Goal: Task Accomplishment & Management: Use online tool/utility

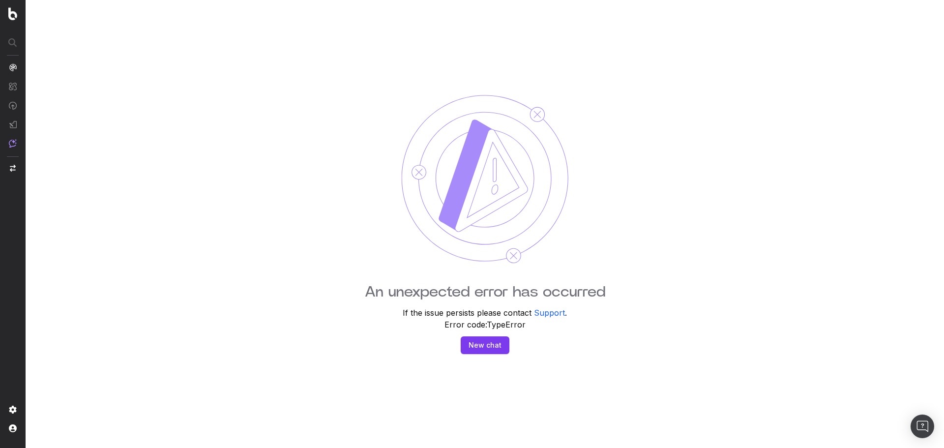
click at [495, 348] on button "New chat" at bounding box center [485, 345] width 49 height 18
click at [479, 348] on button "New chat" at bounding box center [485, 345] width 49 height 18
click at [13, 14] on img at bounding box center [12, 13] width 9 height 13
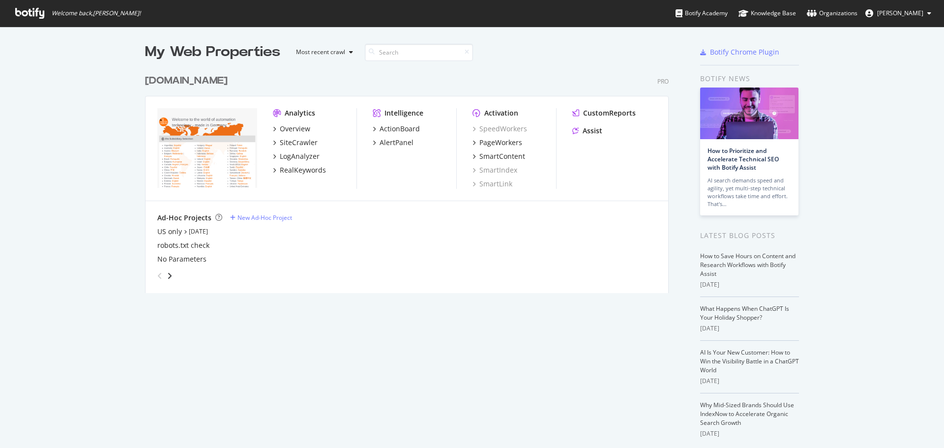
scroll to position [440, 929]
click at [588, 125] on div "CustomReports Assist" at bounding box center [614, 123] width 84 height 31
click at [594, 132] on div "Assist" at bounding box center [592, 131] width 20 height 10
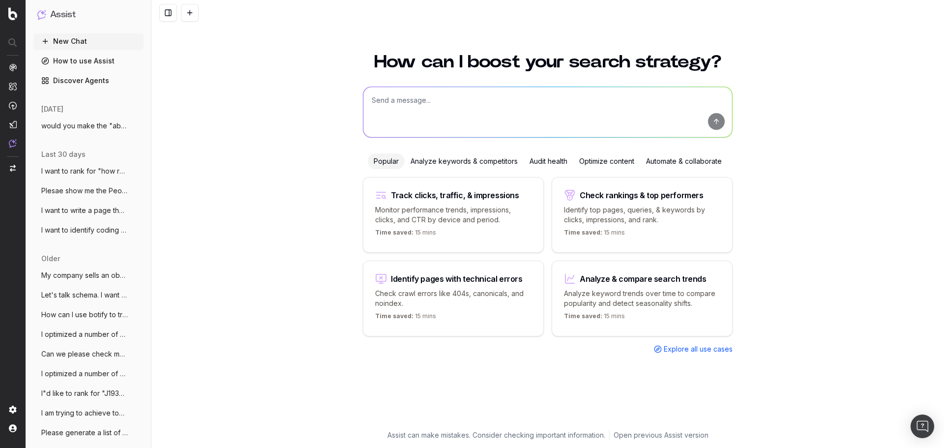
click at [405, 103] on textarea at bounding box center [547, 112] width 369 height 50
paste textarea "[URL][DOMAIN_NAME]"
type textarea "Please take a look at this page. (1) can you comment/critique how well the main…"
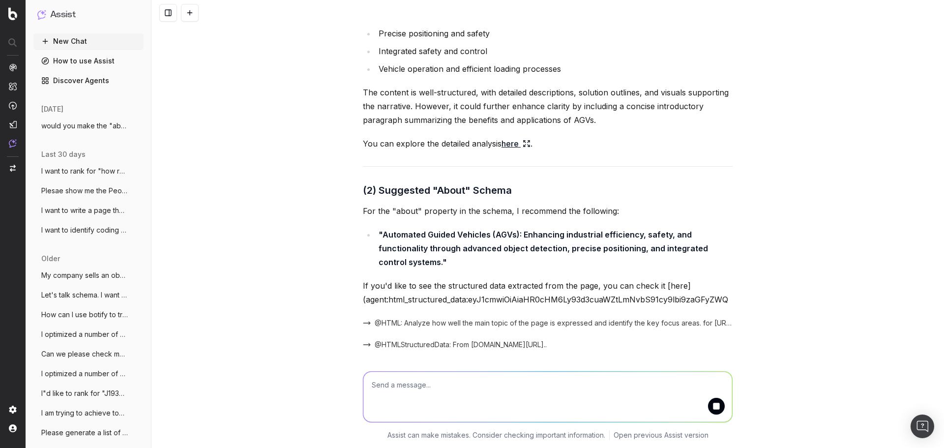
scroll to position [168, 0]
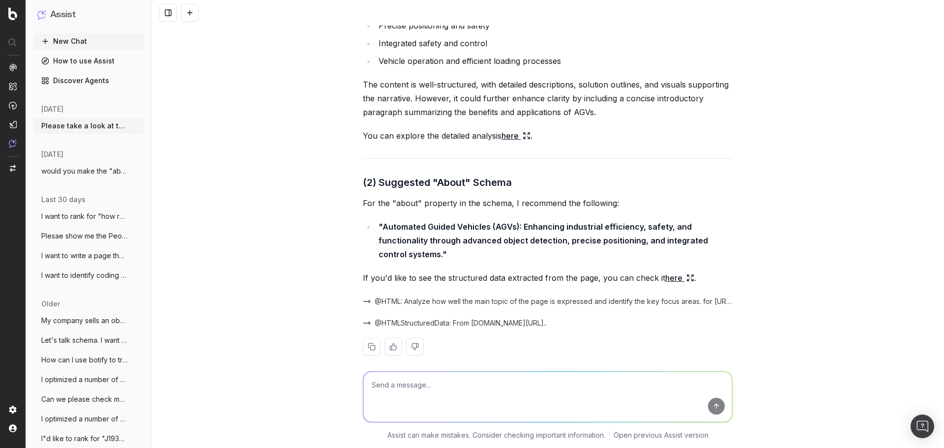
scroll to position [174, 0]
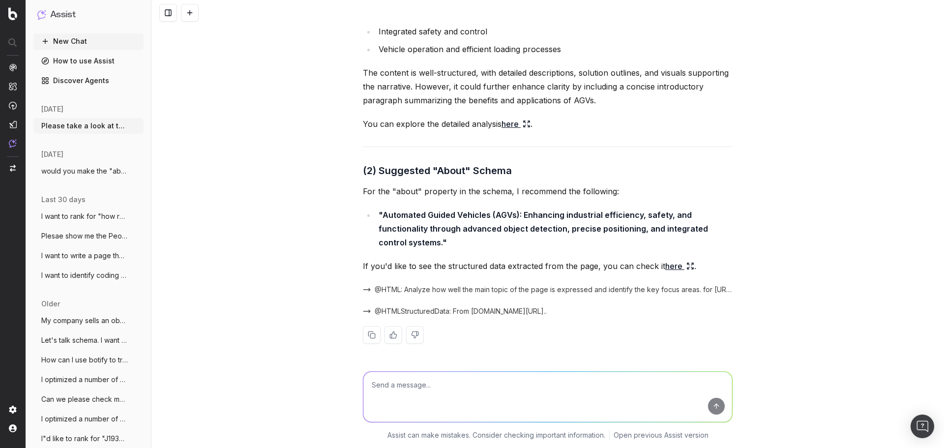
drag, startPoint x: 677, startPoint y: 263, endPoint x: 674, endPoint y: 268, distance: 5.1
click at [674, 268] on link "here" at bounding box center [679, 266] width 29 height 14
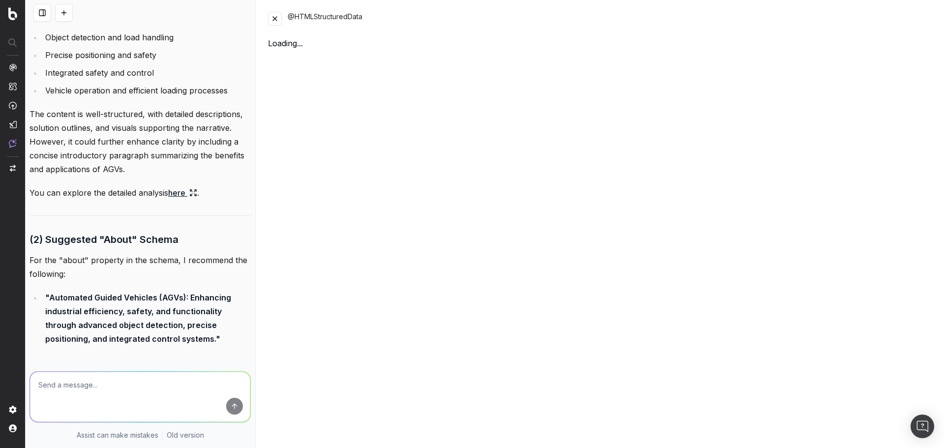
scroll to position [229, 0]
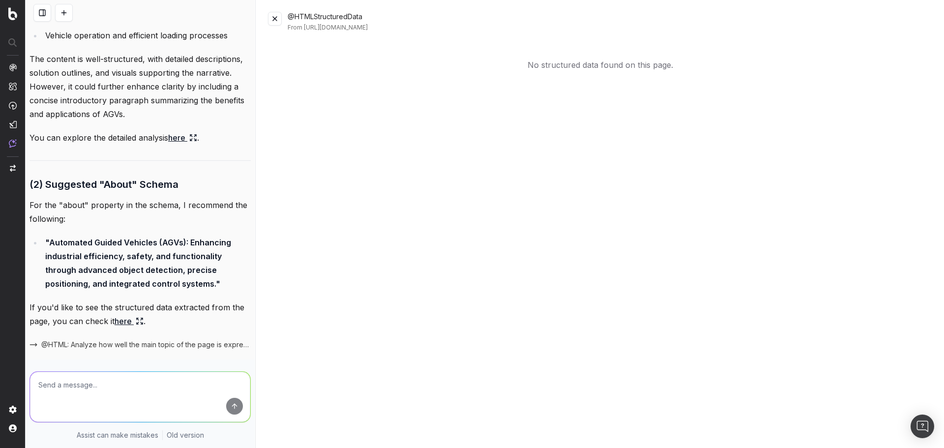
click at [271, 18] on button at bounding box center [275, 19] width 14 height 14
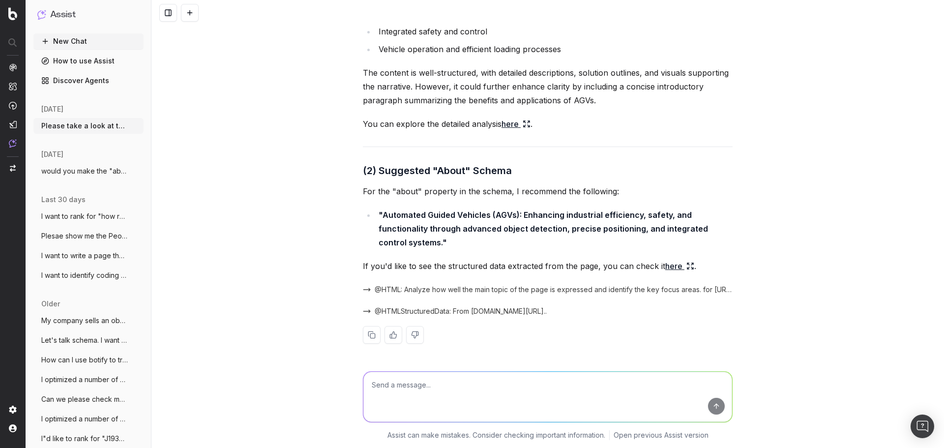
scroll to position [174, 0]
click at [421, 388] on textarea at bounding box center [547, 397] width 369 height 50
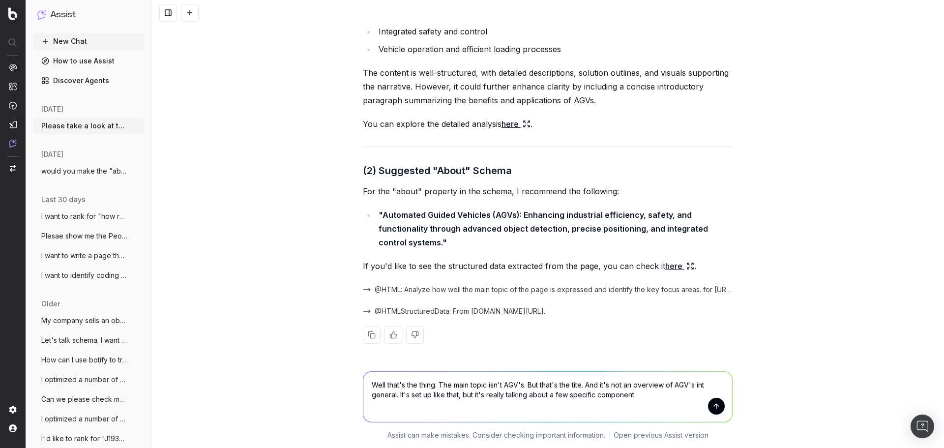
type textarea "Well that's the thing. The main topic isn't AGV's. But that's the tite. And it'…"
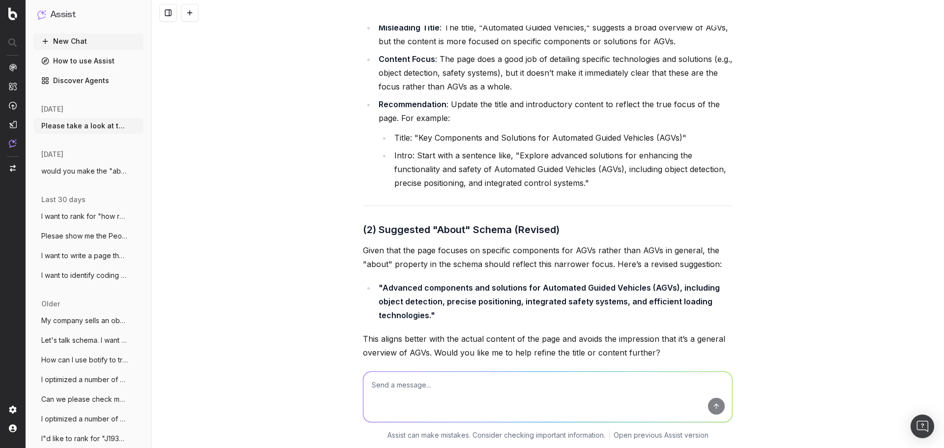
scroll to position [737, 0]
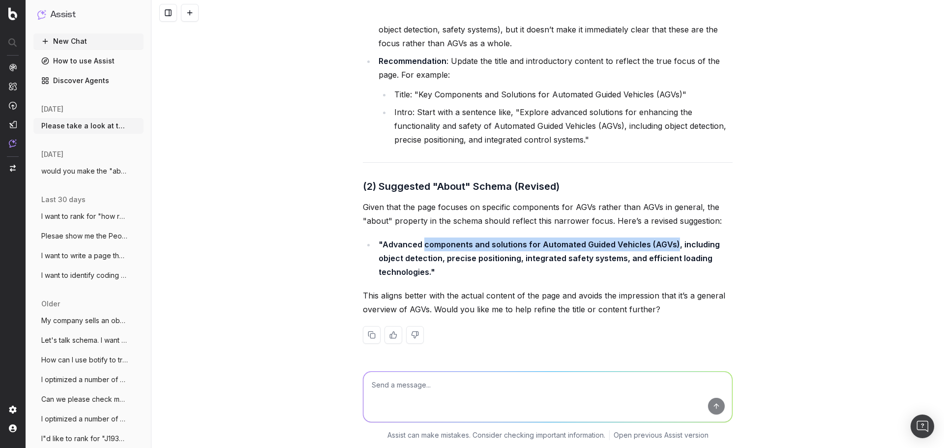
drag, startPoint x: 667, startPoint y: 243, endPoint x: 421, endPoint y: 248, distance: 246.3
click at [421, 248] on strong ""Advanced components and solutions for Automated Guided Vehicles (AGVs), includ…" at bounding box center [549, 257] width 343 height 37
click at [451, 387] on textarea at bounding box center [547, 397] width 369 height 50
click at [448, 387] on textarea at bounding box center [547, 397] width 369 height 50
click at [402, 383] on textarea at bounding box center [547, 397] width 369 height 50
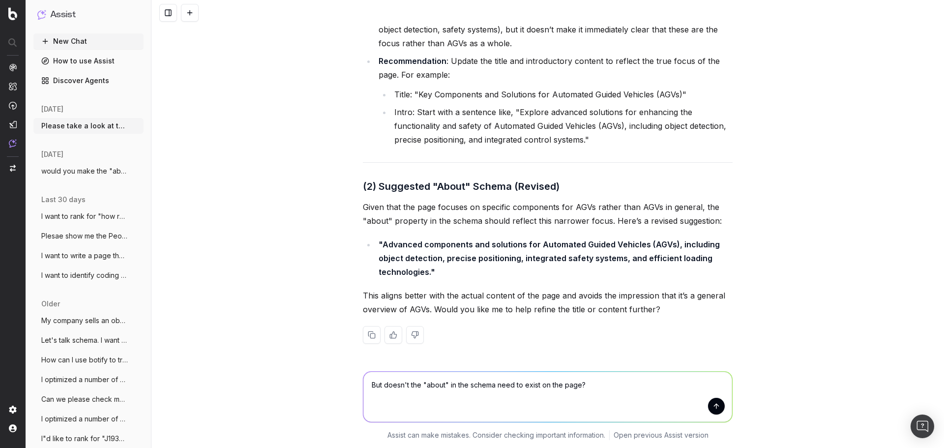
type textarea "But doesn't the "about" in the schema need to exist on the page?"
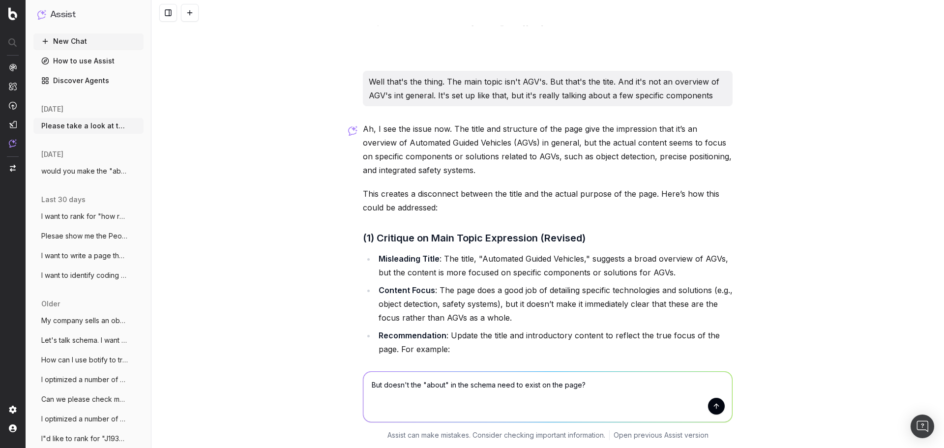
scroll to position [442, 0]
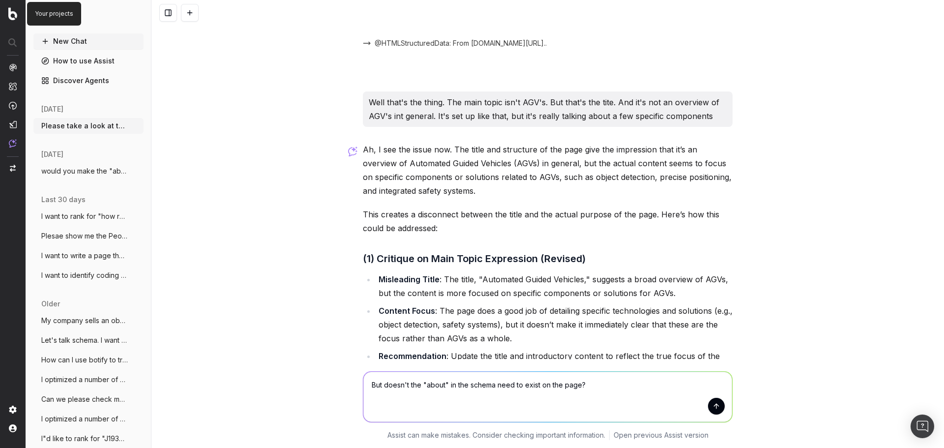
click at [15, 13] on img at bounding box center [12, 13] width 9 height 13
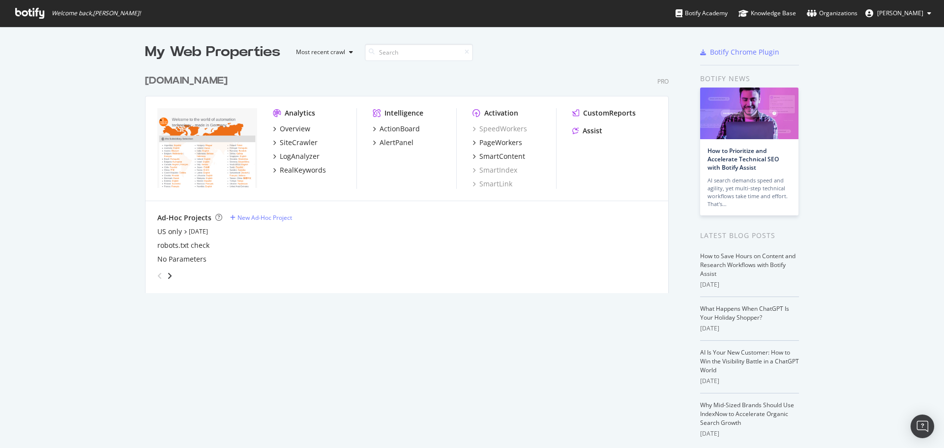
scroll to position [224, 524]
click at [482, 140] on div "PageWorkers" at bounding box center [500, 143] width 43 height 10
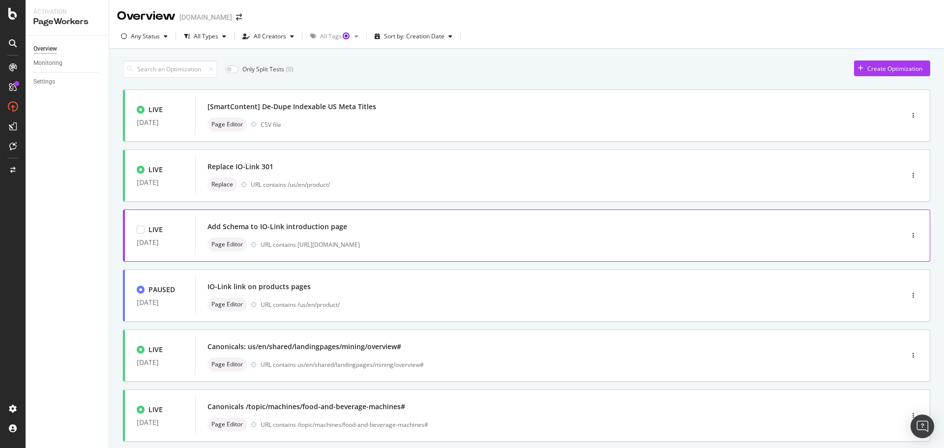
click at [459, 231] on div "Add Schema to IO-Link introduction page" at bounding box center [534, 227] width 654 height 14
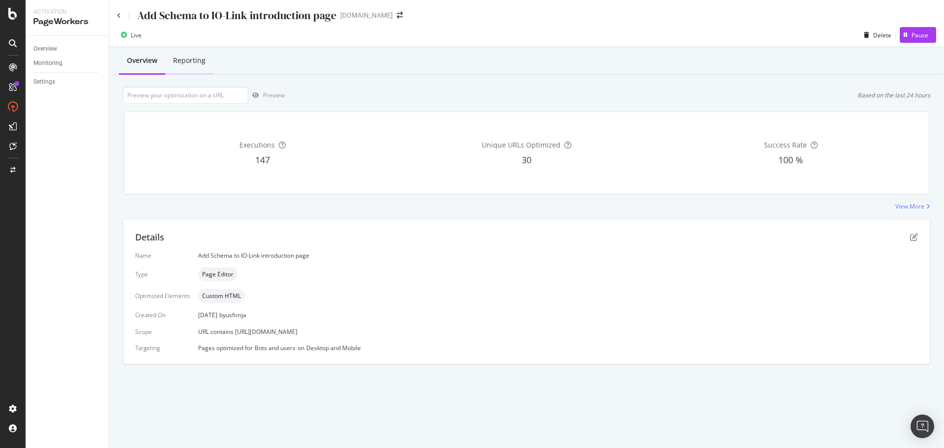
click at [197, 55] on div "Reporting" at bounding box center [189, 61] width 48 height 27
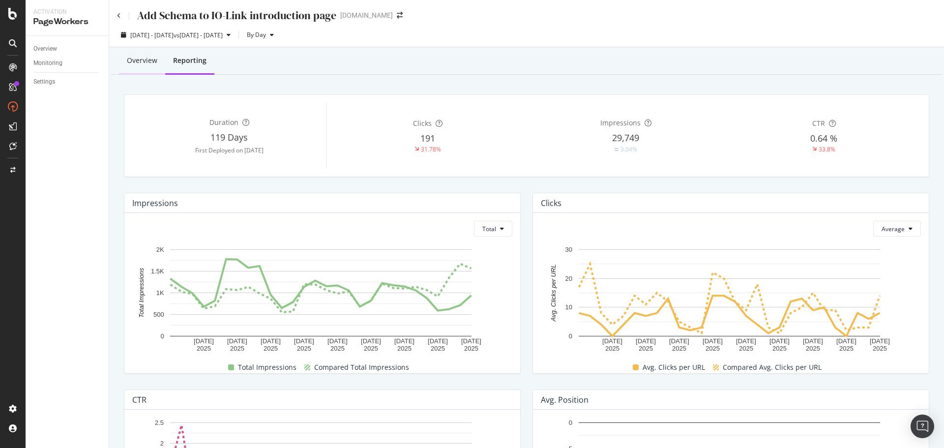
click at [142, 56] on div "Overview" at bounding box center [142, 61] width 30 height 10
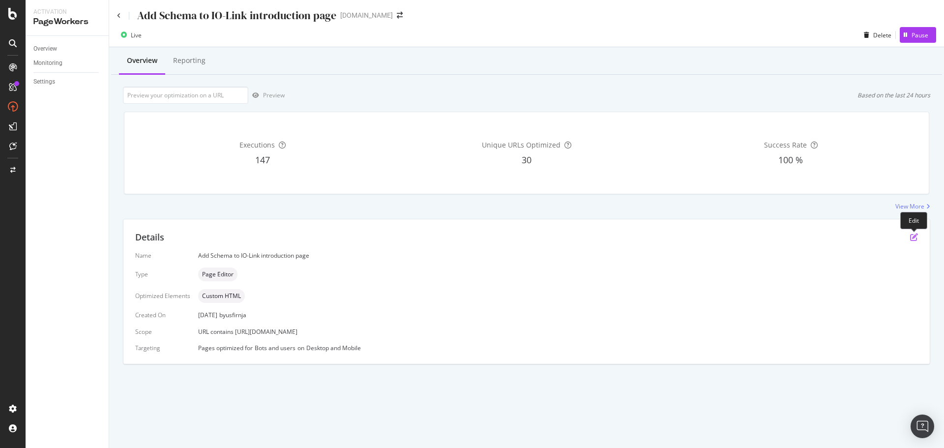
click at [910, 240] on icon "pen-to-square" at bounding box center [914, 237] width 8 height 8
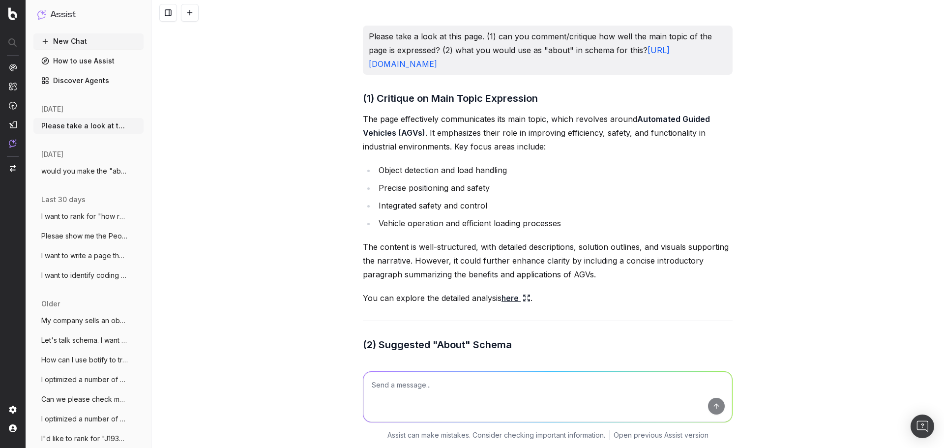
scroll to position [737, 0]
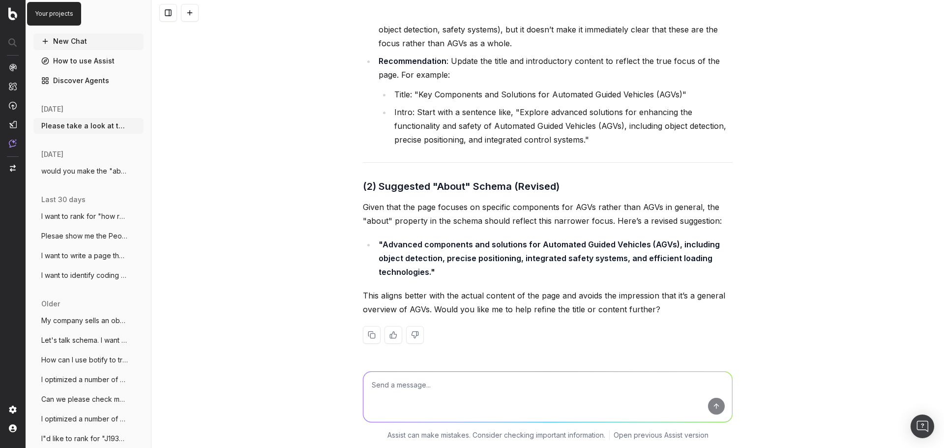
click at [17, 11] on img at bounding box center [12, 13] width 9 height 13
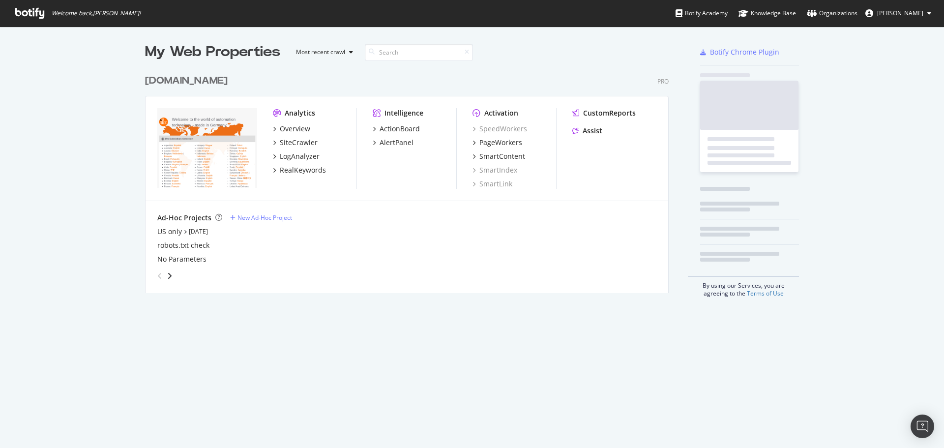
scroll to position [224, 524]
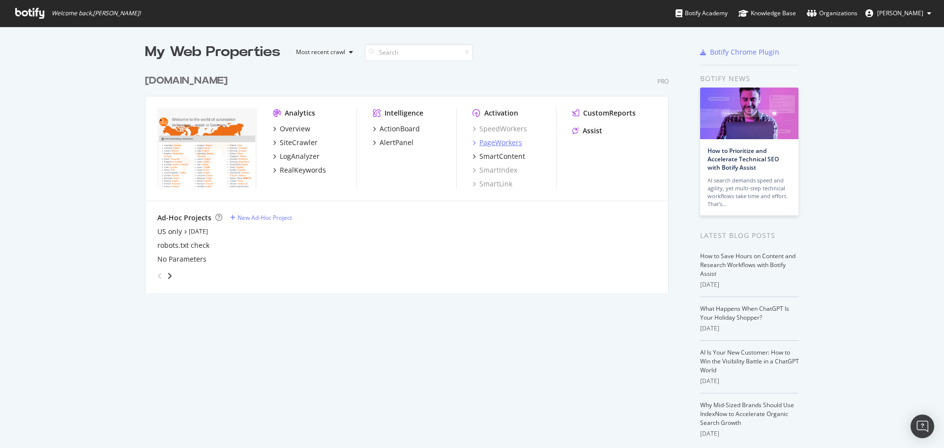
click at [500, 145] on div "PageWorkers" at bounding box center [500, 143] width 43 height 10
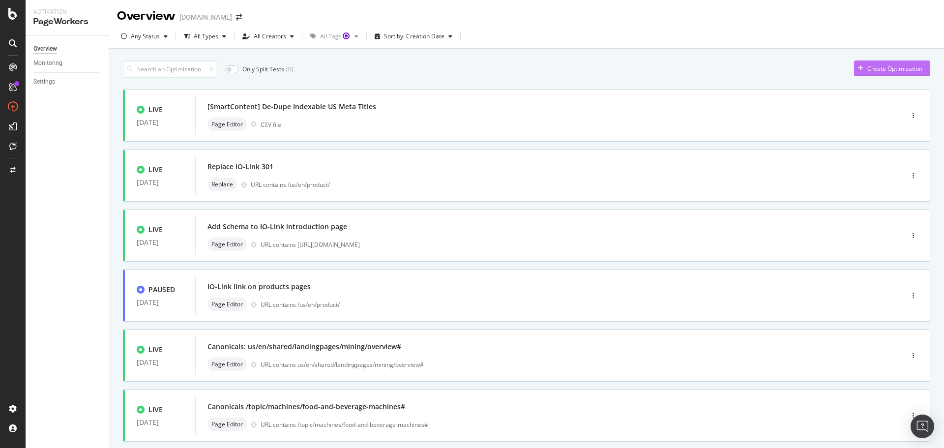
click at [867, 67] on div "Create Optimization" at bounding box center [894, 68] width 55 height 8
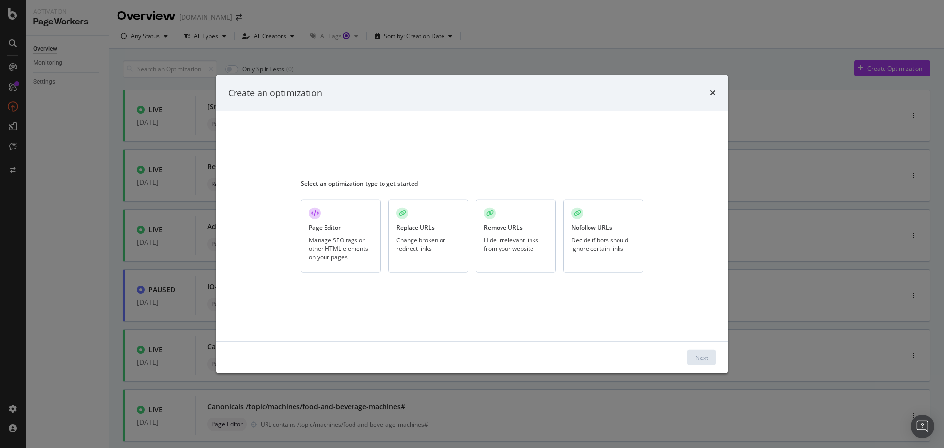
click at [327, 254] on div "Manage SEO tags or other HTML elements on your pages" at bounding box center [341, 247] width 64 height 25
click at [707, 357] on div "Next" at bounding box center [701, 357] width 13 height 8
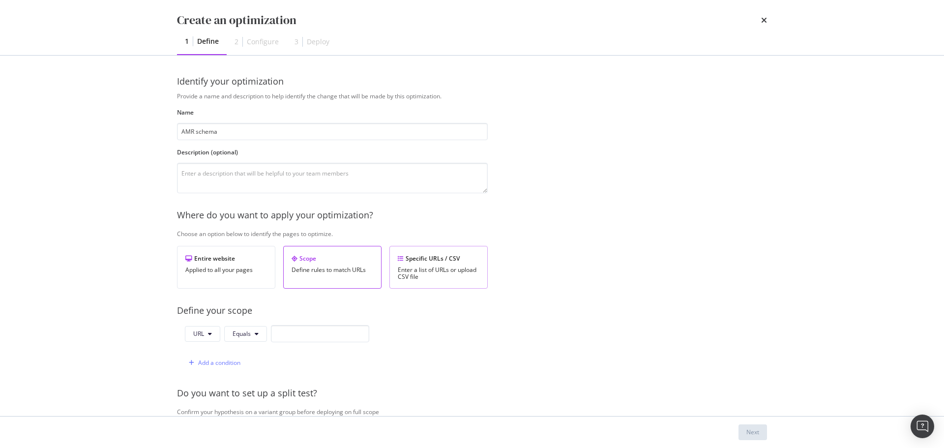
type input "AMR schema"
click at [460, 271] on div "Enter a list of URLs or upload CSV file" at bounding box center [439, 273] width 82 height 14
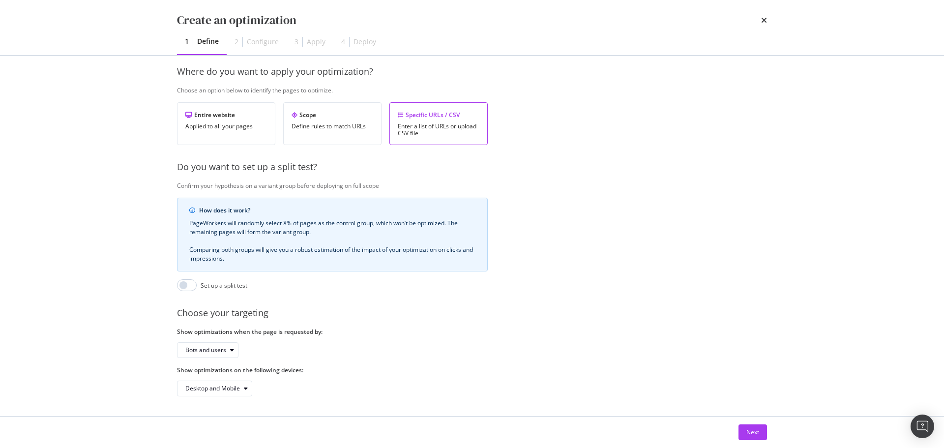
scroll to position [151, 0]
click at [750, 433] on div "Next" at bounding box center [752, 432] width 13 height 8
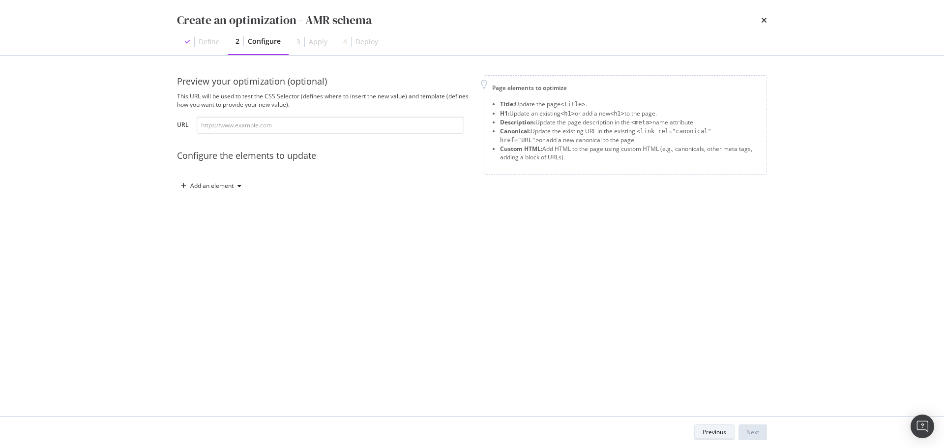
scroll to position [0, 0]
click at [233, 187] on div "modal" at bounding box center [239, 186] width 12 height 6
click at [232, 266] on div "Custom HTML" at bounding box center [222, 269] width 39 height 8
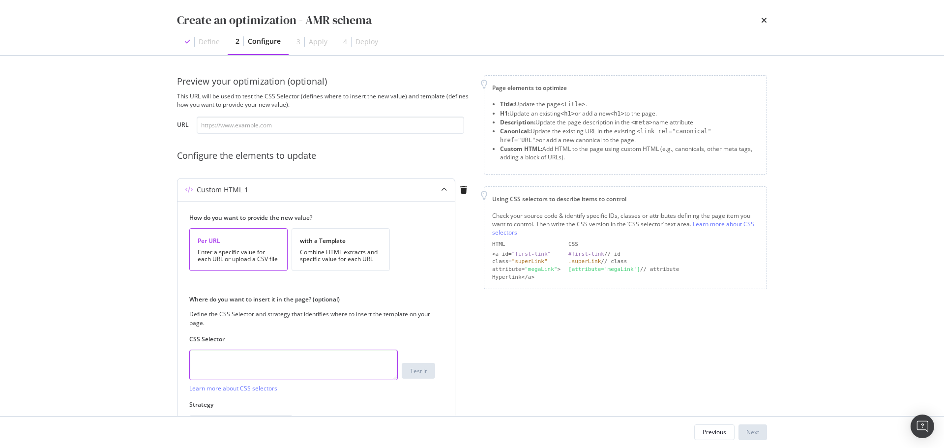
click at [243, 369] on textarea "modal" at bounding box center [293, 364] width 208 height 30
paste textarea "#caret-d"
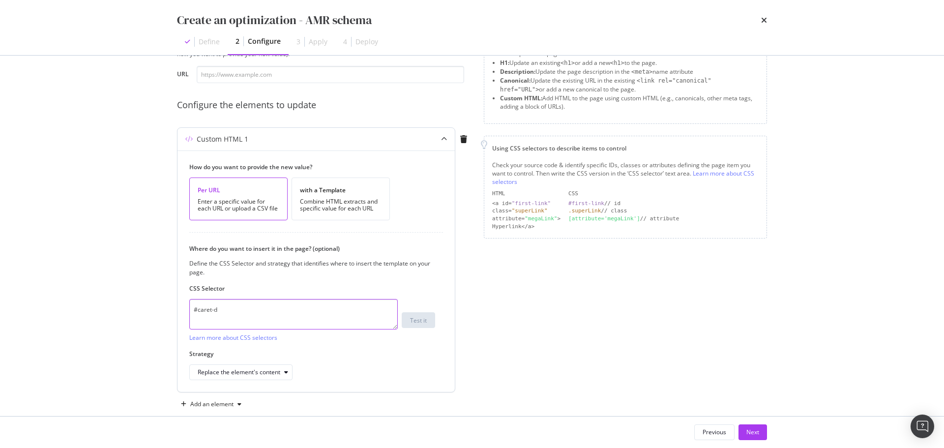
scroll to position [66, 0]
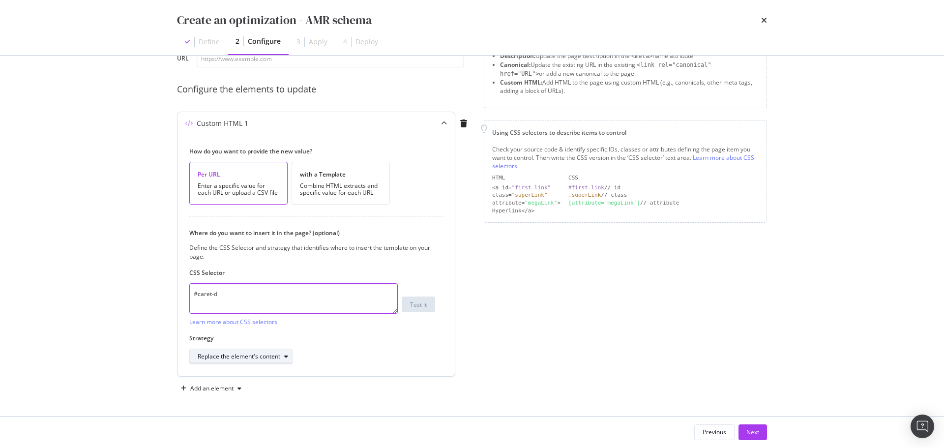
type textarea "#caret-d"
click at [276, 356] on div "Replace the element's content" at bounding box center [239, 356] width 83 height 6
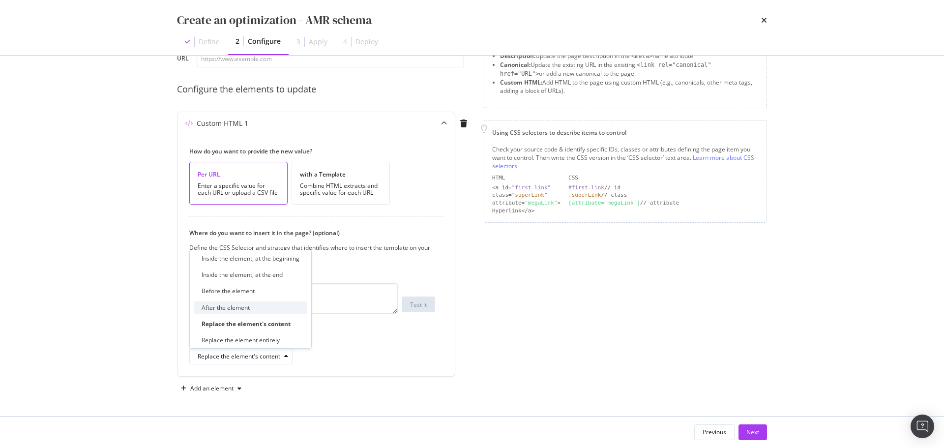
click at [223, 311] on div "After the element" at bounding box center [226, 307] width 48 height 8
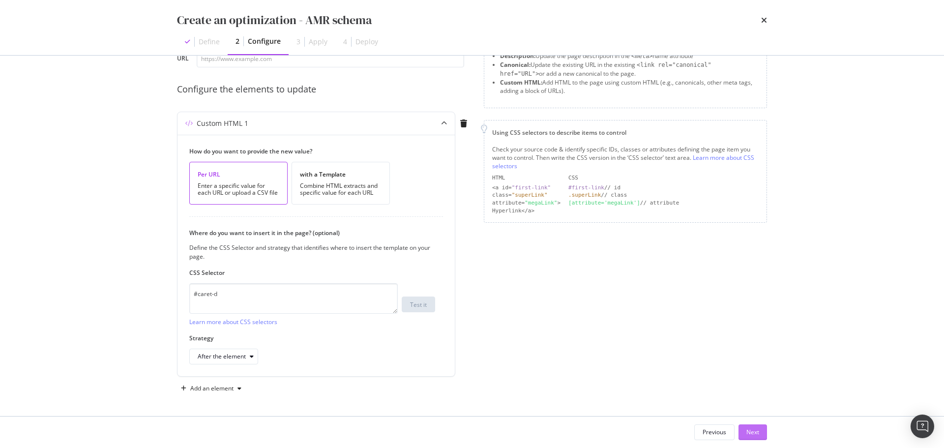
click at [761, 432] on button "Next" at bounding box center [752, 432] width 29 height 16
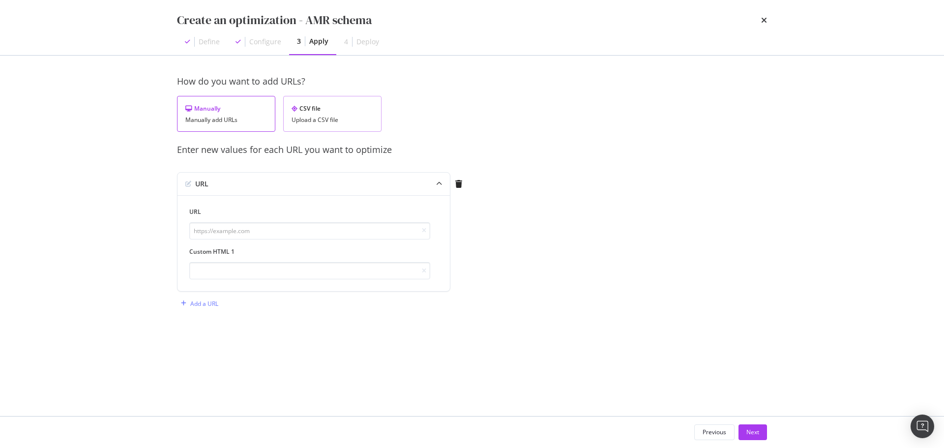
click at [327, 124] on div "CSV file Upload a CSV file" at bounding box center [332, 114] width 98 height 36
click at [344, 163] on div "Download" at bounding box center [346, 164] width 28 height 8
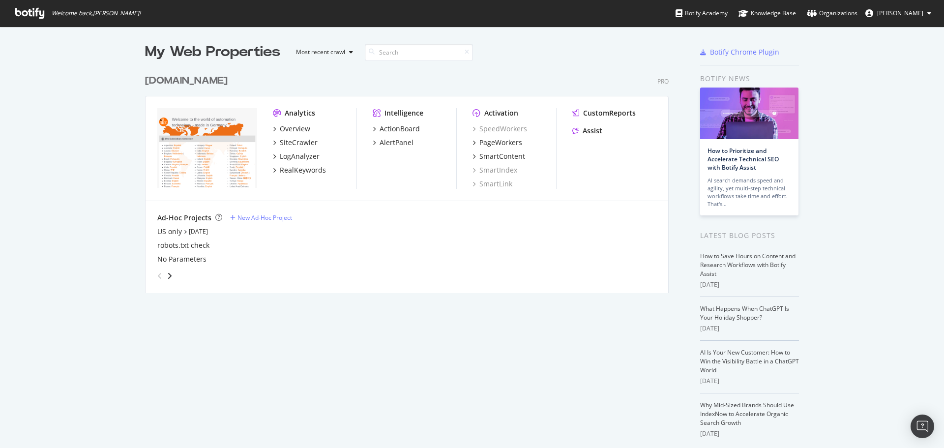
scroll to position [440, 929]
click at [506, 142] on div "PageWorkers" at bounding box center [500, 143] width 43 height 10
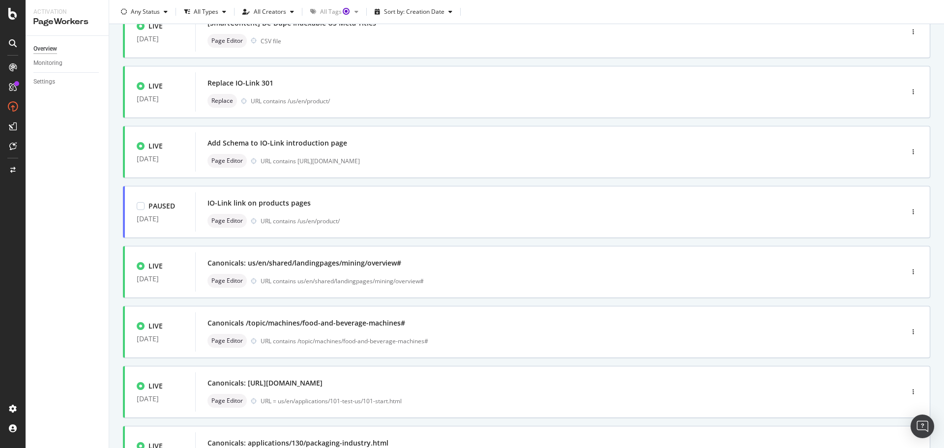
scroll to position [98, 0]
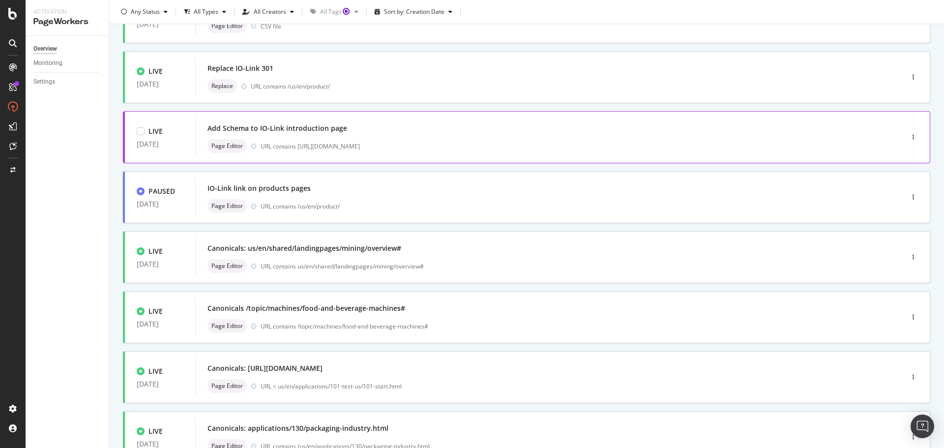
click at [463, 132] on div "Add Schema to IO-Link introduction page" at bounding box center [534, 128] width 654 height 14
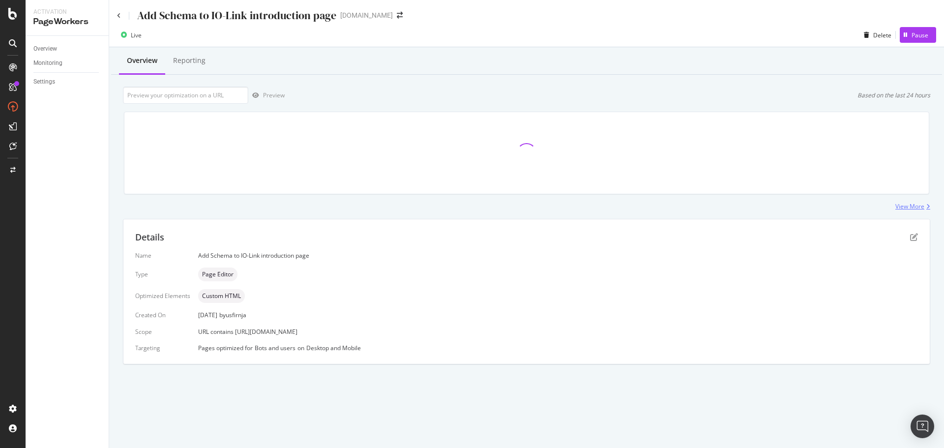
click at [907, 205] on div "View More" at bounding box center [909, 206] width 29 height 8
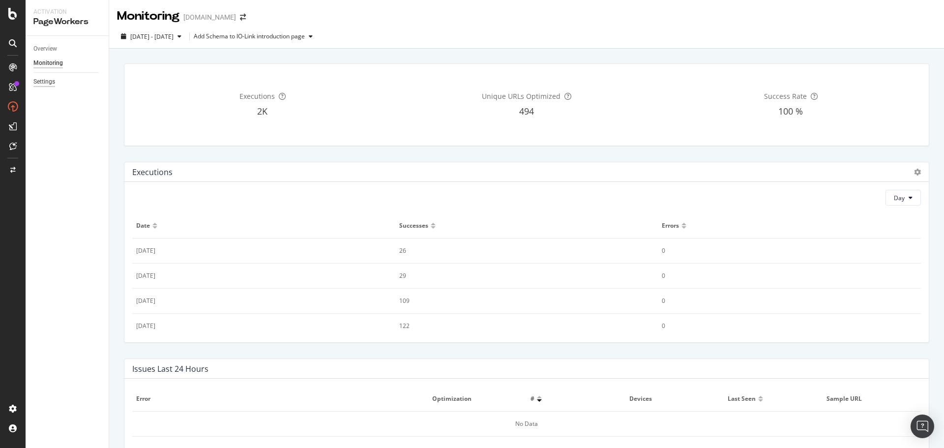
click at [44, 83] on div "Settings" at bounding box center [44, 82] width 22 height 10
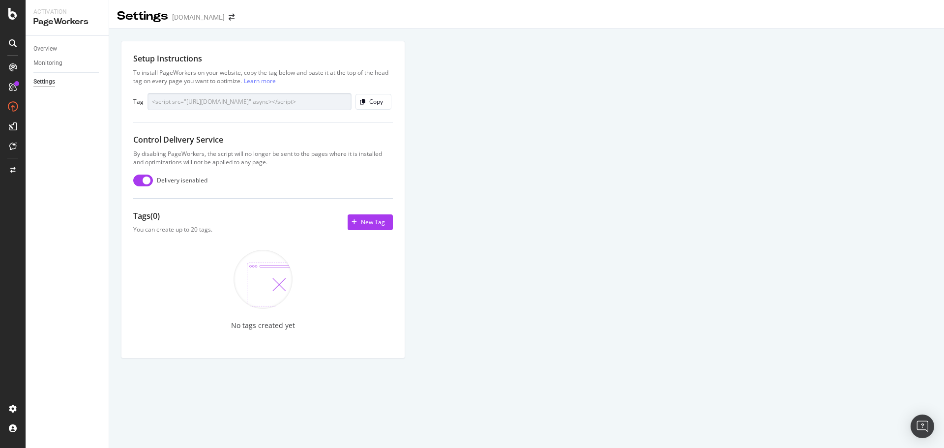
click at [57, 41] on div "Overview Monitoring Settings" at bounding box center [67, 242] width 83 height 412
click at [53, 49] on div "Overview" at bounding box center [45, 49] width 24 height 10
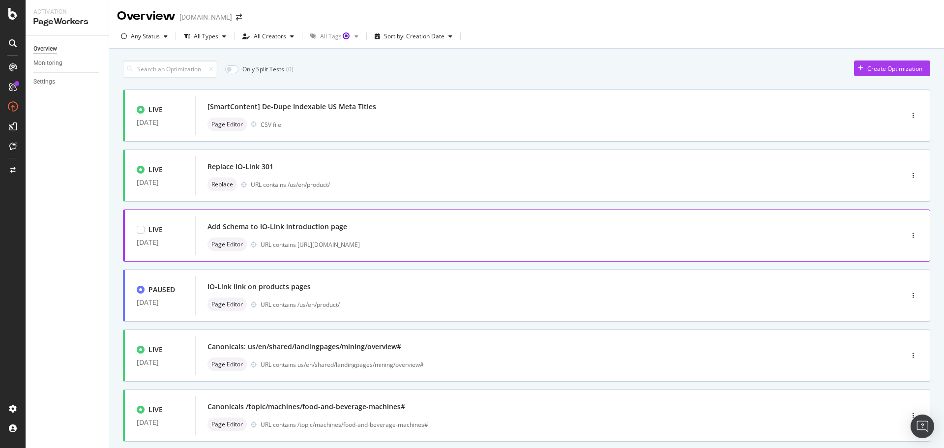
drag, startPoint x: 359, startPoint y: 290, endPoint x: 361, endPoint y: 258, distance: 32.5
click at [361, 258] on div "LIVE [DATE] [SmartContent] De-Dupe Indexable US Meta Titles Page Editor CSV fil…" at bounding box center [526, 399] width 807 height 621
click at [912, 232] on icon "button" at bounding box center [912, 235] width 1 height 6
click at [892, 252] on div "Edit" at bounding box center [891, 254] width 10 height 8
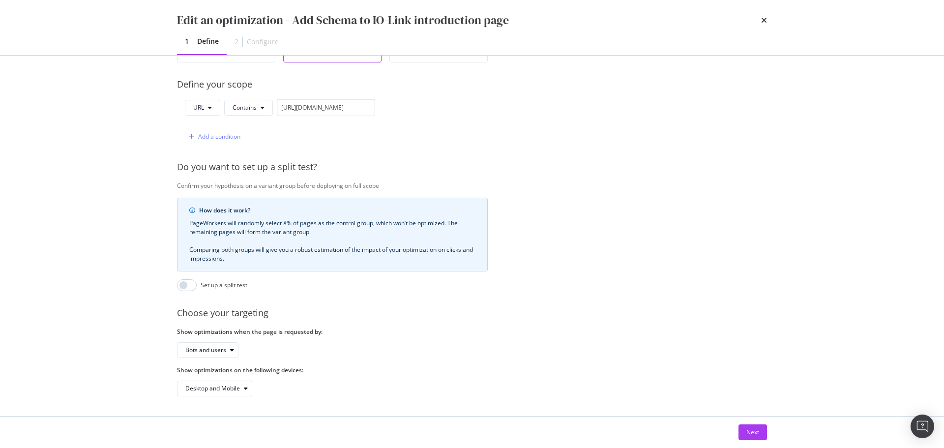
scroll to position [233, 0]
click at [753, 430] on div "Next" at bounding box center [752, 432] width 13 height 8
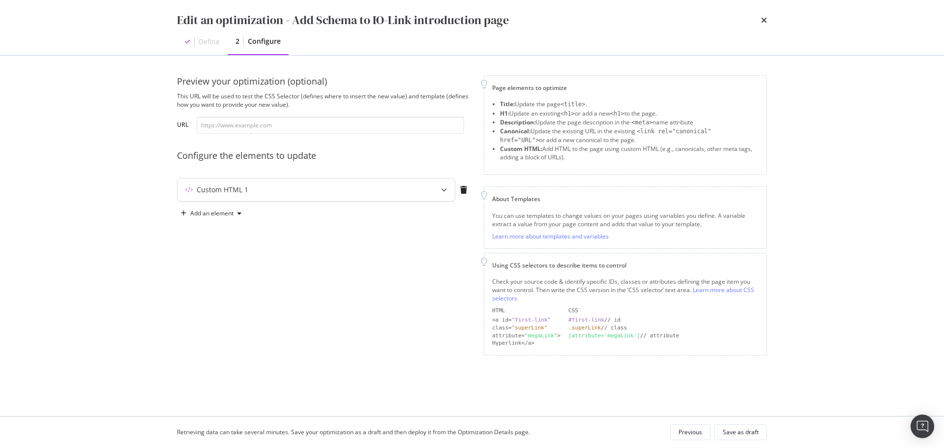
click at [320, 187] on div "Custom HTML 1" at bounding box center [296, 190] width 238 height 10
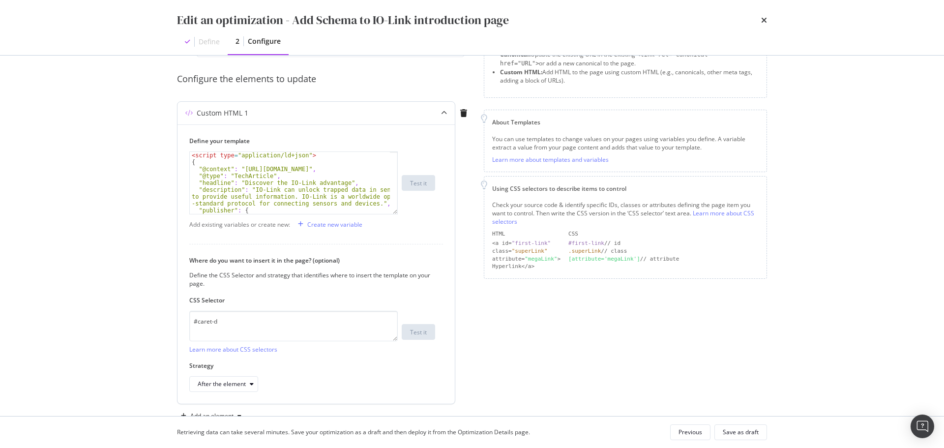
scroll to position [104, 0]
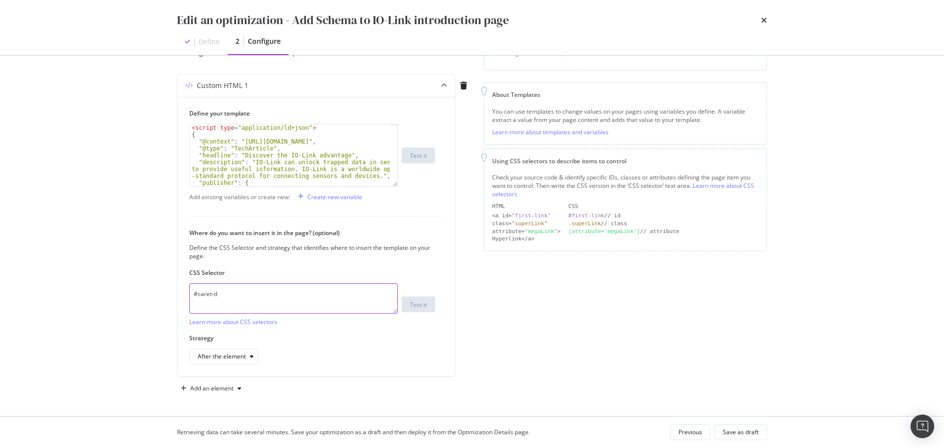
drag, startPoint x: 203, startPoint y: 283, endPoint x: 151, endPoint y: 282, distance: 51.1
click at [151, 282] on div "Edit an optimization - Add Schema to IO-Link introduction page Define 2 Configu…" at bounding box center [472, 224] width 944 height 448
